Goal: Information Seeking & Learning: Learn about a topic

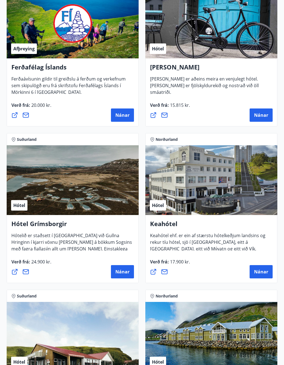
scroll to position [284, 0]
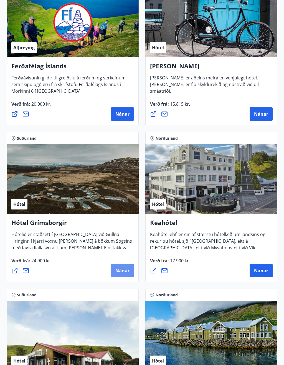
click at [123, 270] on span "Nánar" at bounding box center [122, 271] width 14 height 6
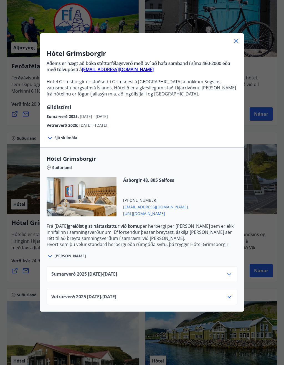
click at [116, 297] on span "Vetrarverð [PHONE_NUMBER][DATE] - [DATE]" at bounding box center [83, 297] width 65 height 7
click at [230, 296] on icon at bounding box center [229, 297] width 7 height 7
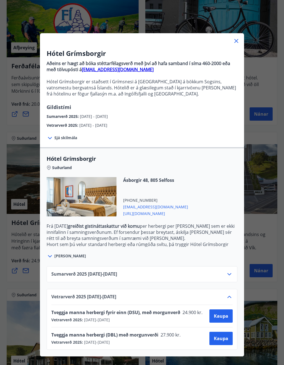
click at [60, 253] on span "[PERSON_NAME]" at bounding box center [70, 256] width 32 height 6
click at [51, 256] on icon at bounding box center [50, 256] width 7 height 7
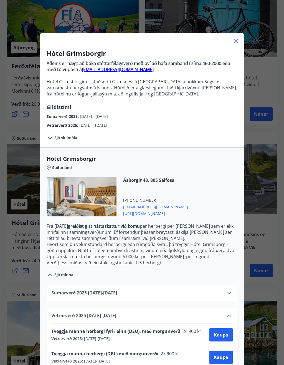
click at [261, 193] on div "Hótel Grímsborgir Aðeins er hægt að bóka stéttarfélagsverð með því að hafa samb…" at bounding box center [142, 182] width 284 height 365
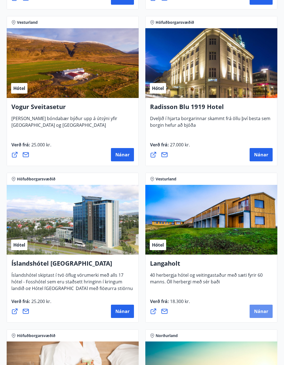
scroll to position [1497, 0]
click at [261, 310] on span "Nánar" at bounding box center [261, 311] width 14 height 6
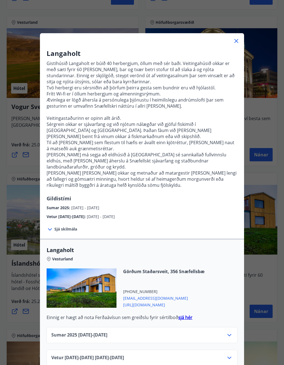
click at [237, 41] on icon at bounding box center [236, 41] width 7 height 7
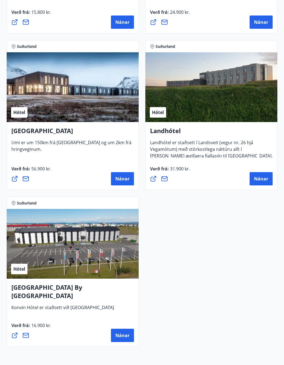
click at [119, 336] on span "Nánar" at bounding box center [122, 336] width 14 height 6
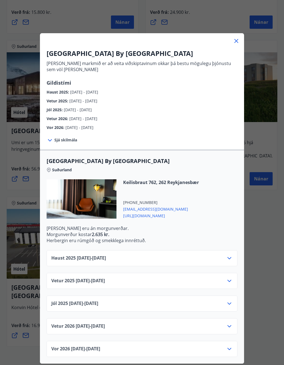
click at [230, 302] on icon at bounding box center [229, 303] width 7 height 7
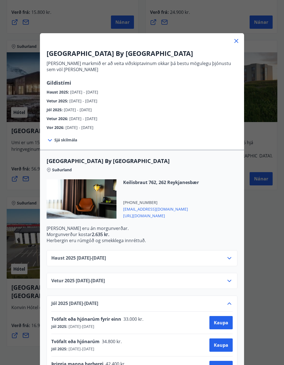
click at [231, 278] on icon at bounding box center [229, 281] width 7 height 7
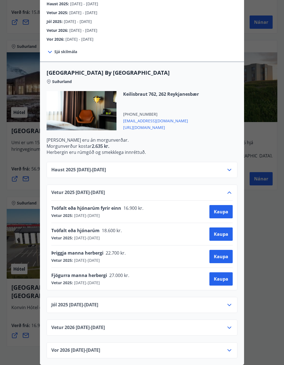
scroll to position [88, 0]
click at [227, 308] on icon at bounding box center [229, 305] width 7 height 7
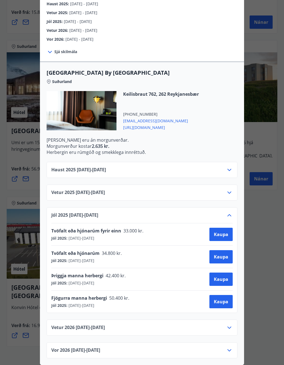
click at [232, 217] on icon at bounding box center [229, 215] width 7 height 7
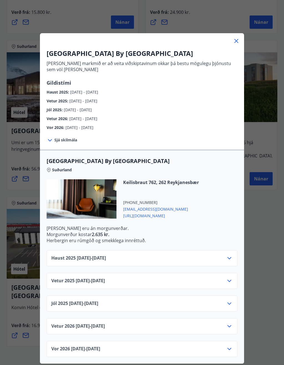
scroll to position [0, 0]
click at [228, 280] on icon at bounding box center [229, 281] width 7 height 7
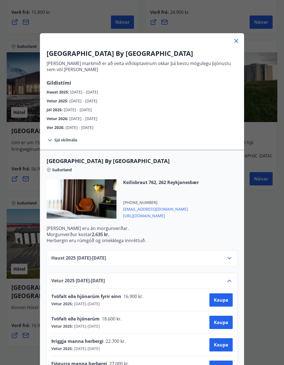
click at [230, 282] on icon at bounding box center [229, 281] width 7 height 7
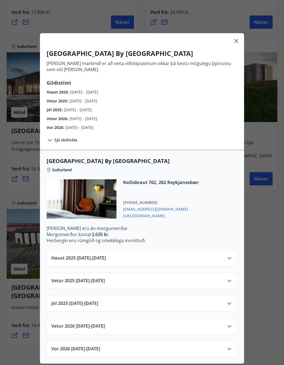
click at [231, 326] on icon at bounding box center [229, 326] width 7 height 7
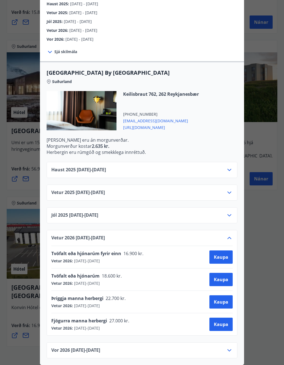
click at [231, 341] on icon at bounding box center [229, 350] width 7 height 7
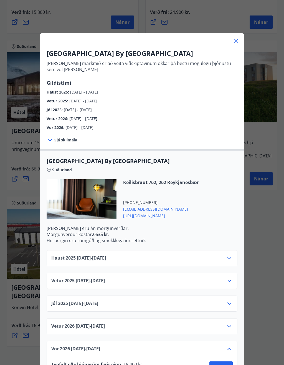
click at [237, 42] on icon at bounding box center [236, 41] width 7 height 7
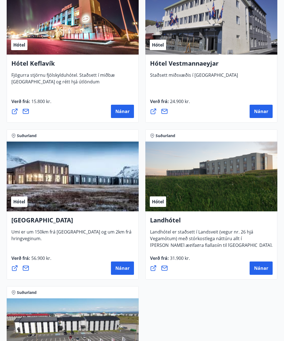
scroll to position [2009, 0]
